Goal: Navigation & Orientation: Find specific page/section

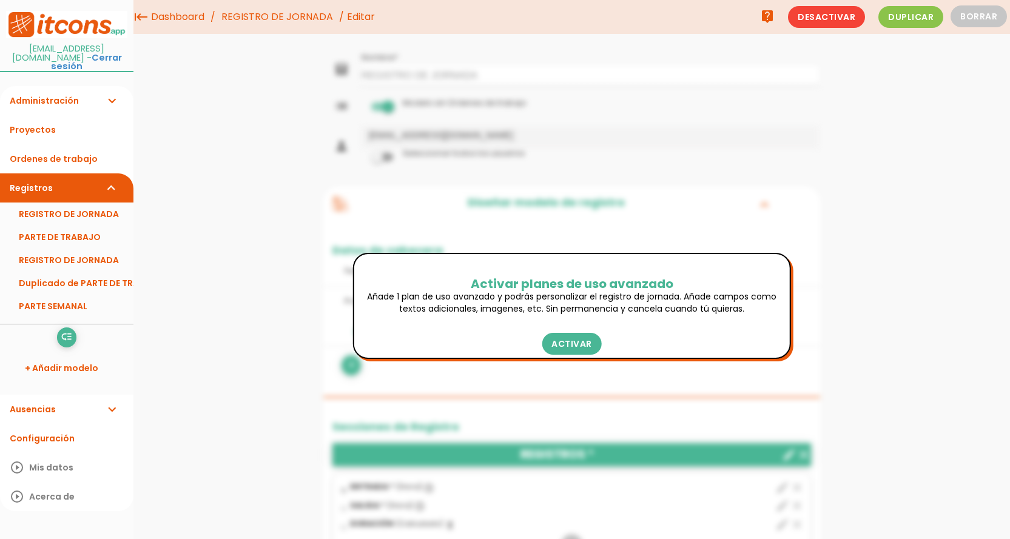
click at [54, 149] on link "Ordenes de trabajo" at bounding box center [66, 158] width 133 height 29
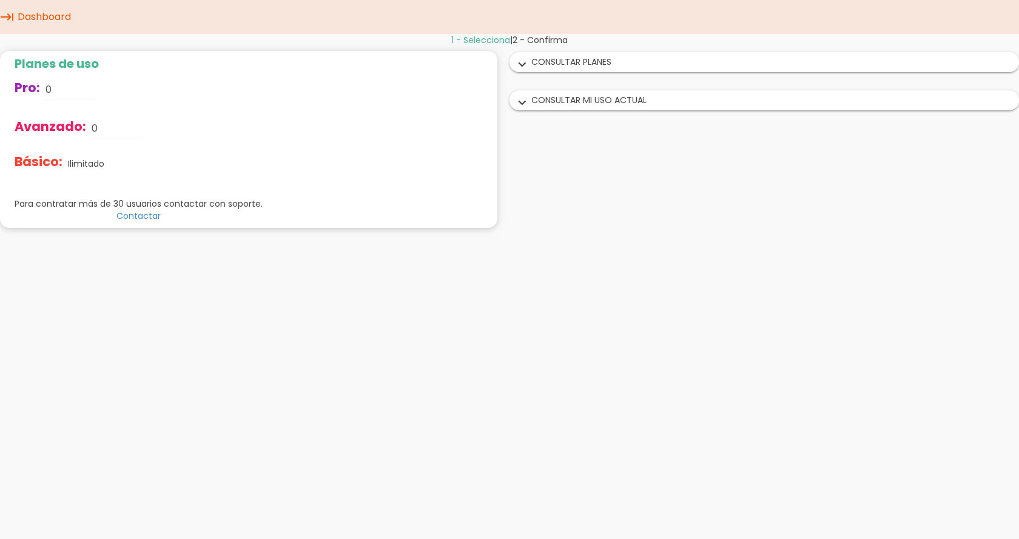
click at [25, 12] on link "Dashboard" at bounding box center [44, 17] width 59 height 34
